Goal: Find specific page/section: Find specific page/section

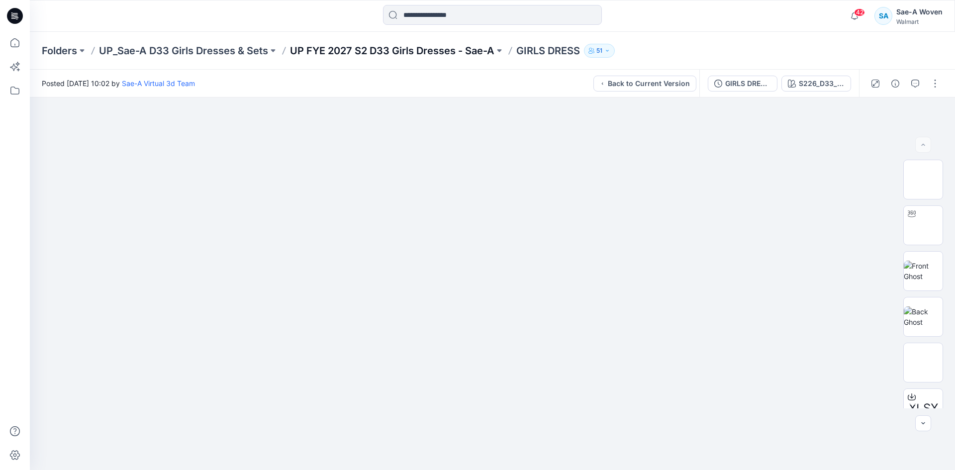
click at [440, 53] on p "UP FYE 2027 S2 D33 Girls Dresses - Sae-A" at bounding box center [392, 51] width 205 height 14
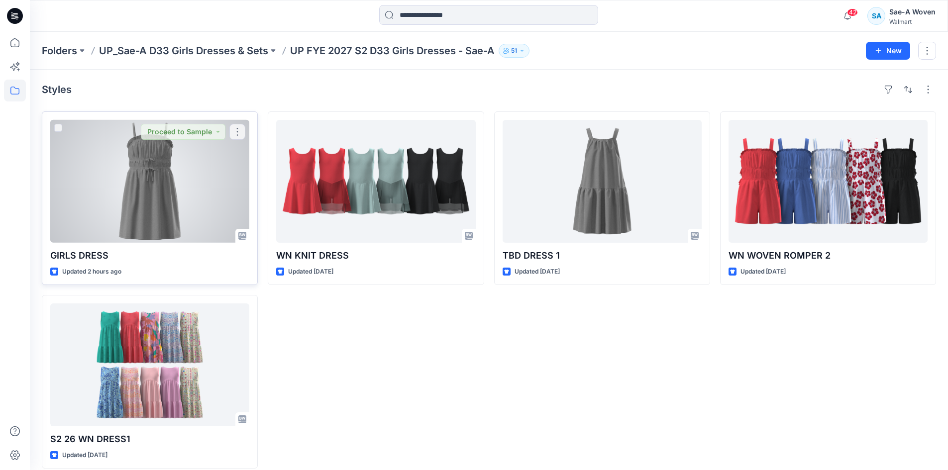
click at [183, 207] on div at bounding box center [149, 181] width 199 height 123
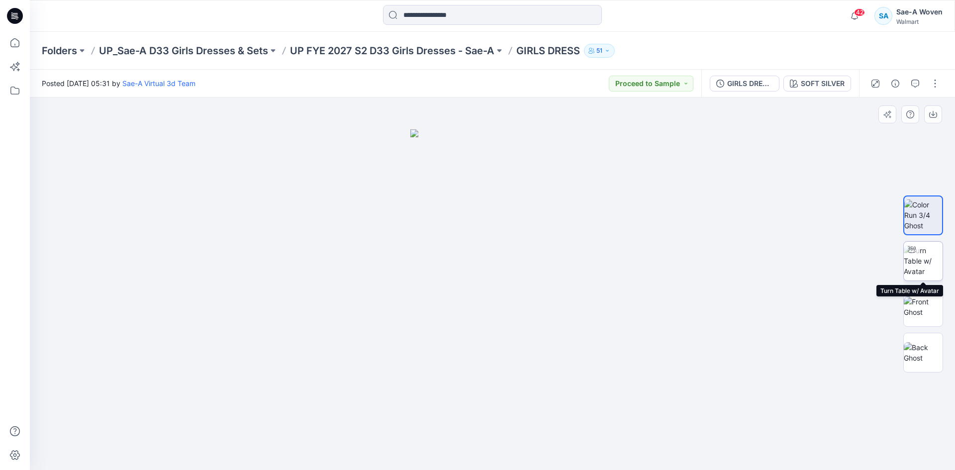
click at [918, 264] on img at bounding box center [923, 260] width 39 height 31
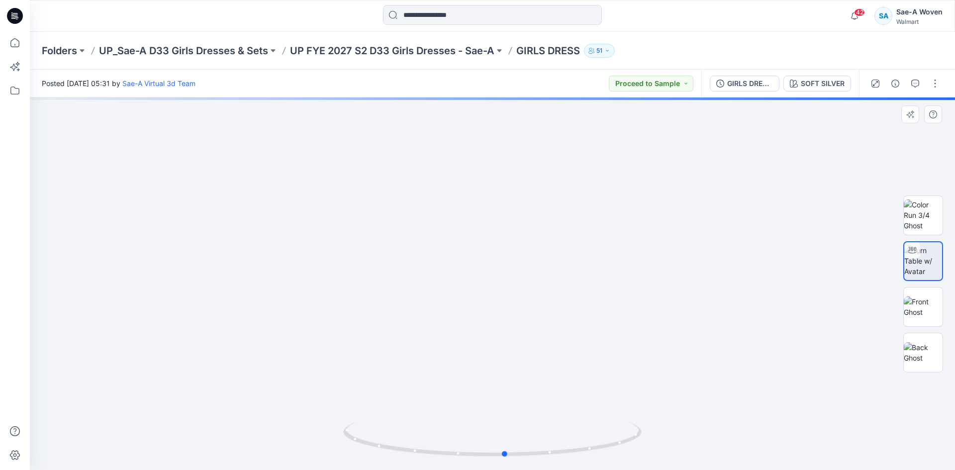
drag, startPoint x: 475, startPoint y: 321, endPoint x: 488, endPoint y: 371, distance: 51.4
click at [488, 371] on div at bounding box center [493, 284] width 926 height 373
click at [950, 307] on div at bounding box center [924, 284] width 64 height 249
